Goal: Find specific page/section: Find specific page/section

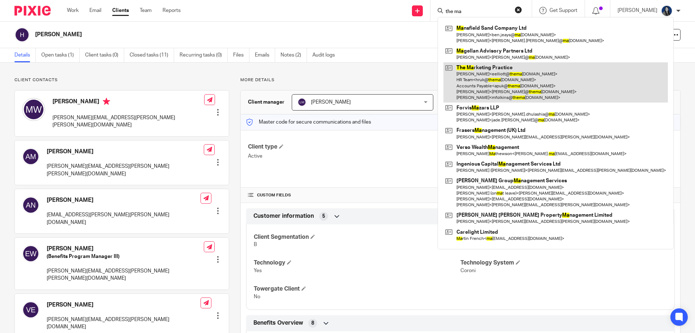
type input "the ma"
click at [487, 83] on link at bounding box center [555, 82] width 224 height 40
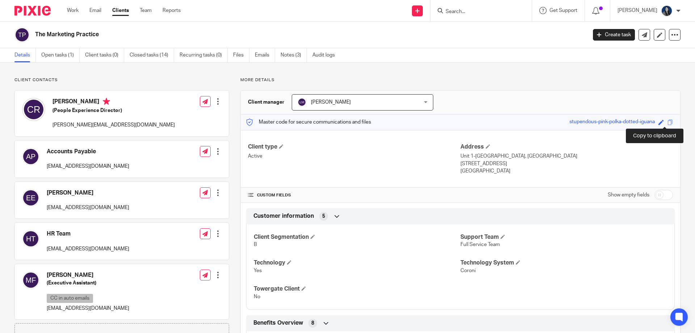
click at [667, 122] on span at bounding box center [669, 121] width 5 height 5
click at [88, 308] on div "[PERSON_NAME] (Executive Assistant) CC in auto emails [EMAIL_ADDRESS][DOMAIN_NA…" at bounding box center [88, 291] width 83 height 41
